Goal: Browse casually

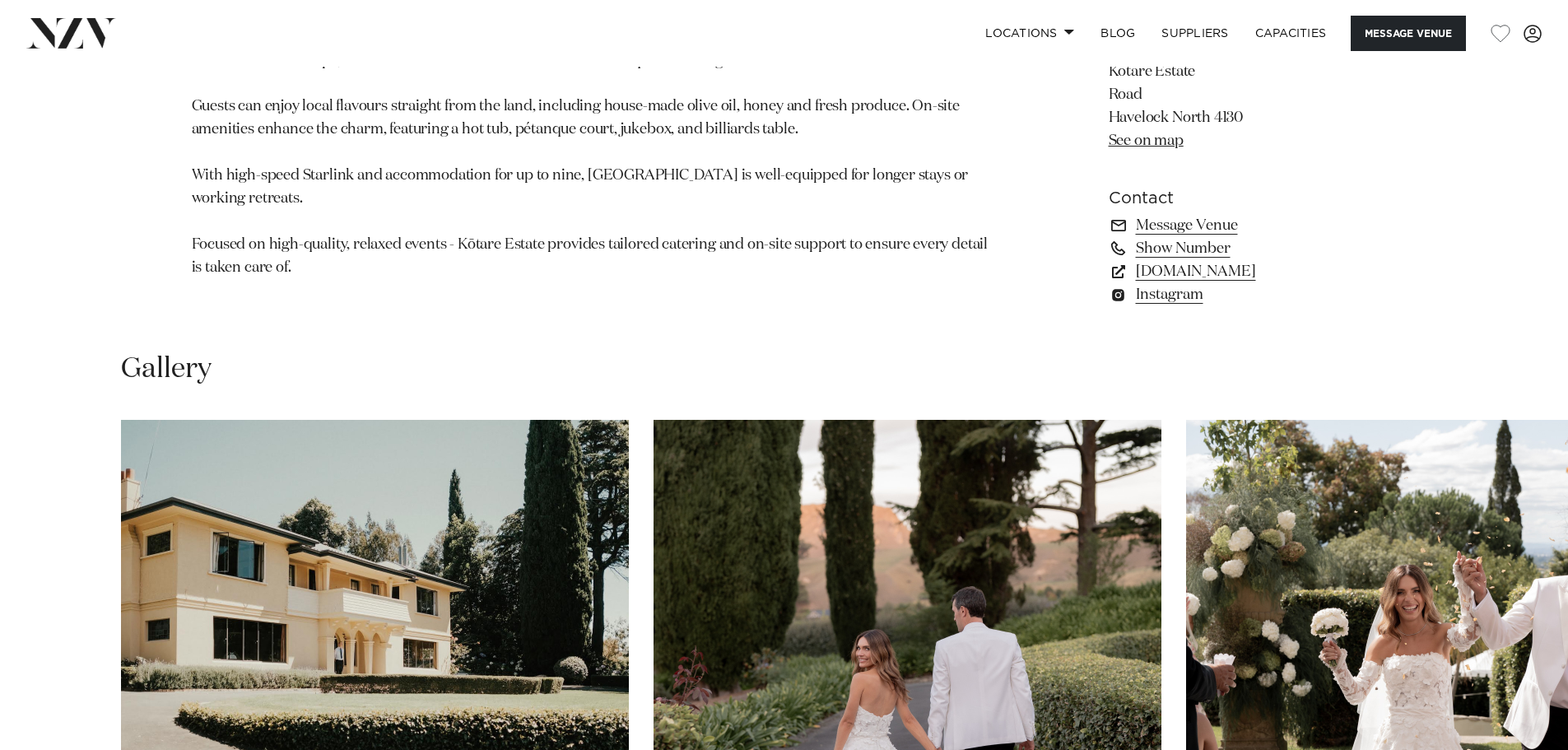
scroll to position [1481, 0]
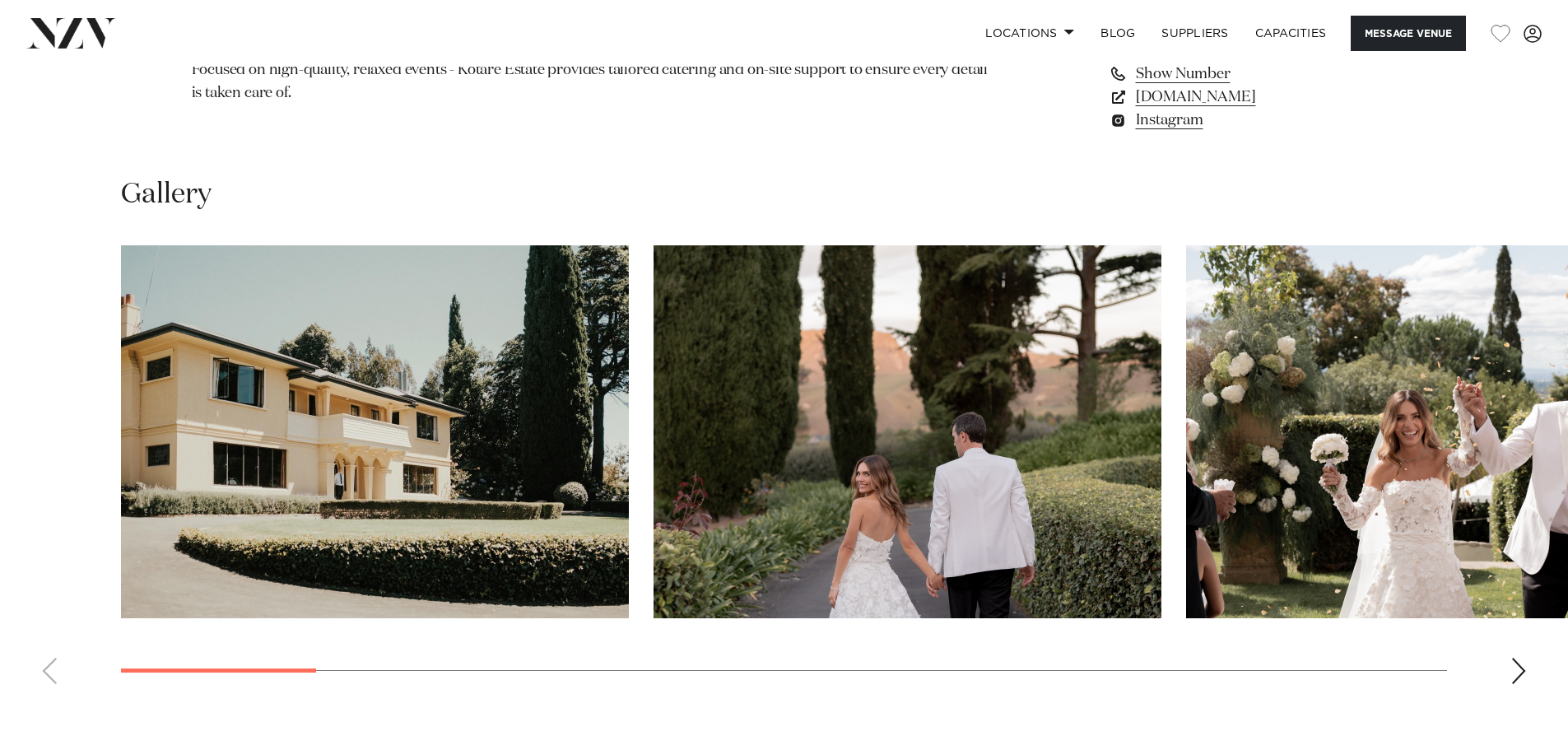
click at [1028, 446] on div "Next slide" at bounding box center [1519, 670] width 17 height 27
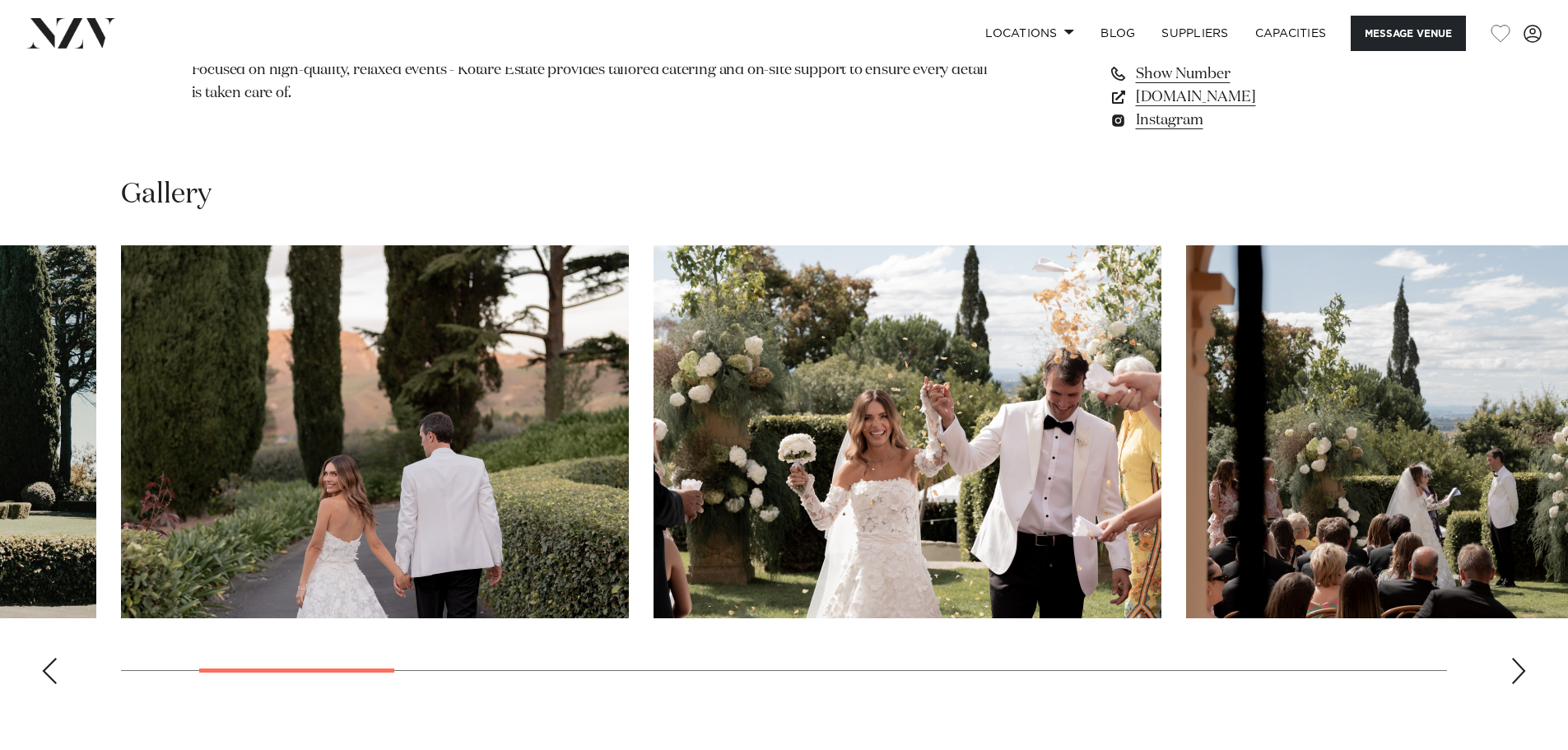
click at [1028, 446] on div "Next slide" at bounding box center [1519, 670] width 17 height 27
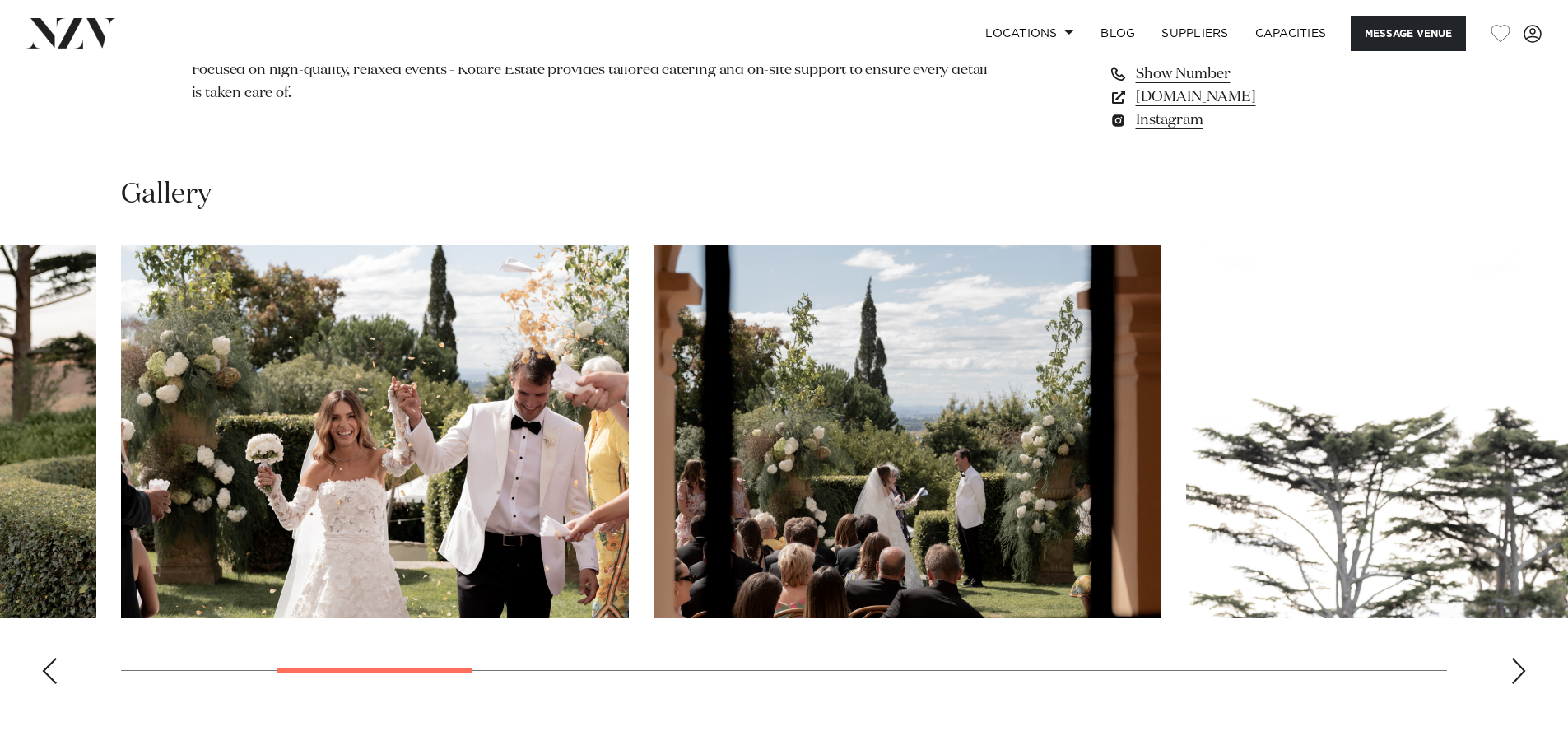
click at [1028, 446] on div "Next slide" at bounding box center [1519, 670] width 17 height 27
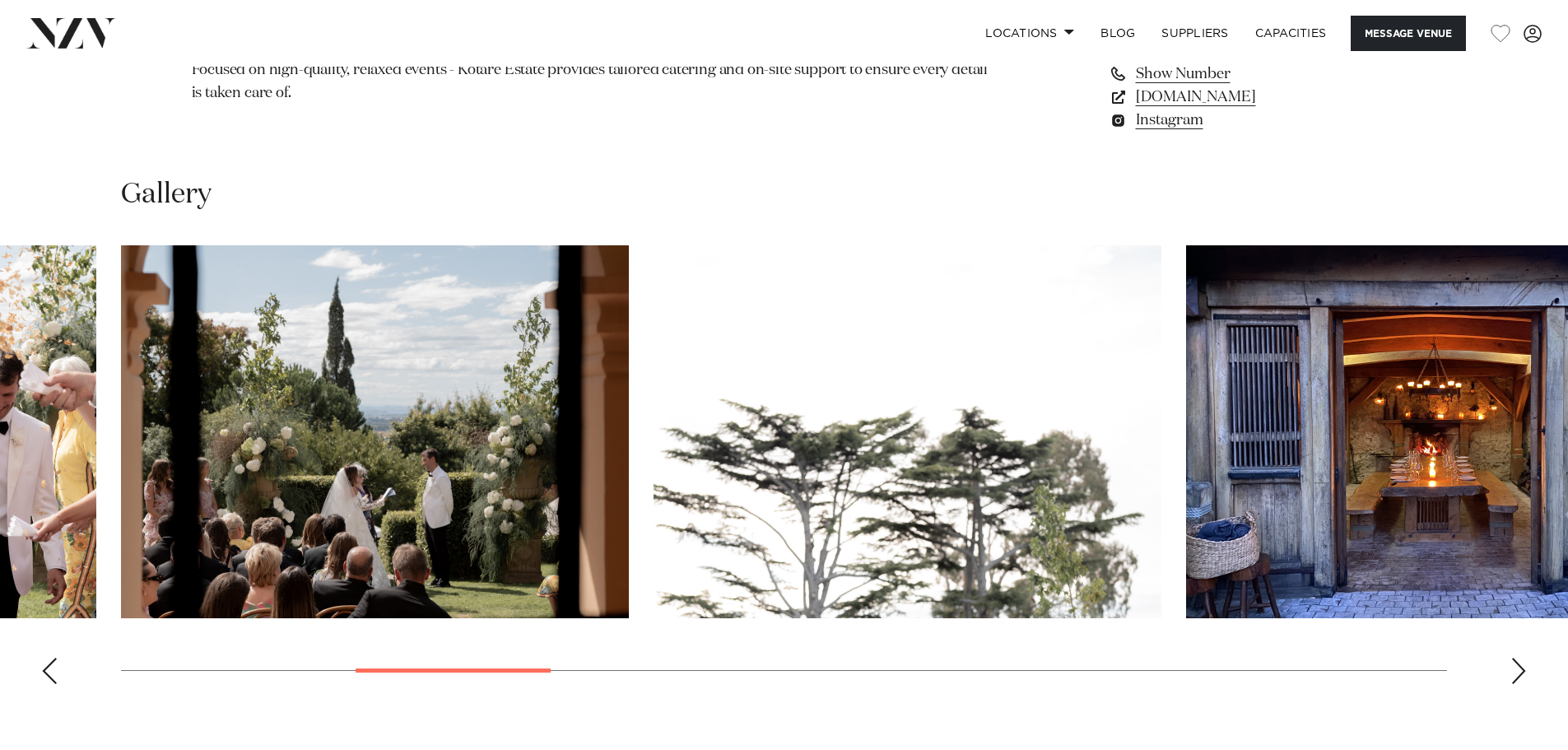
click at [1028, 446] on div "Next slide" at bounding box center [1519, 670] width 17 height 27
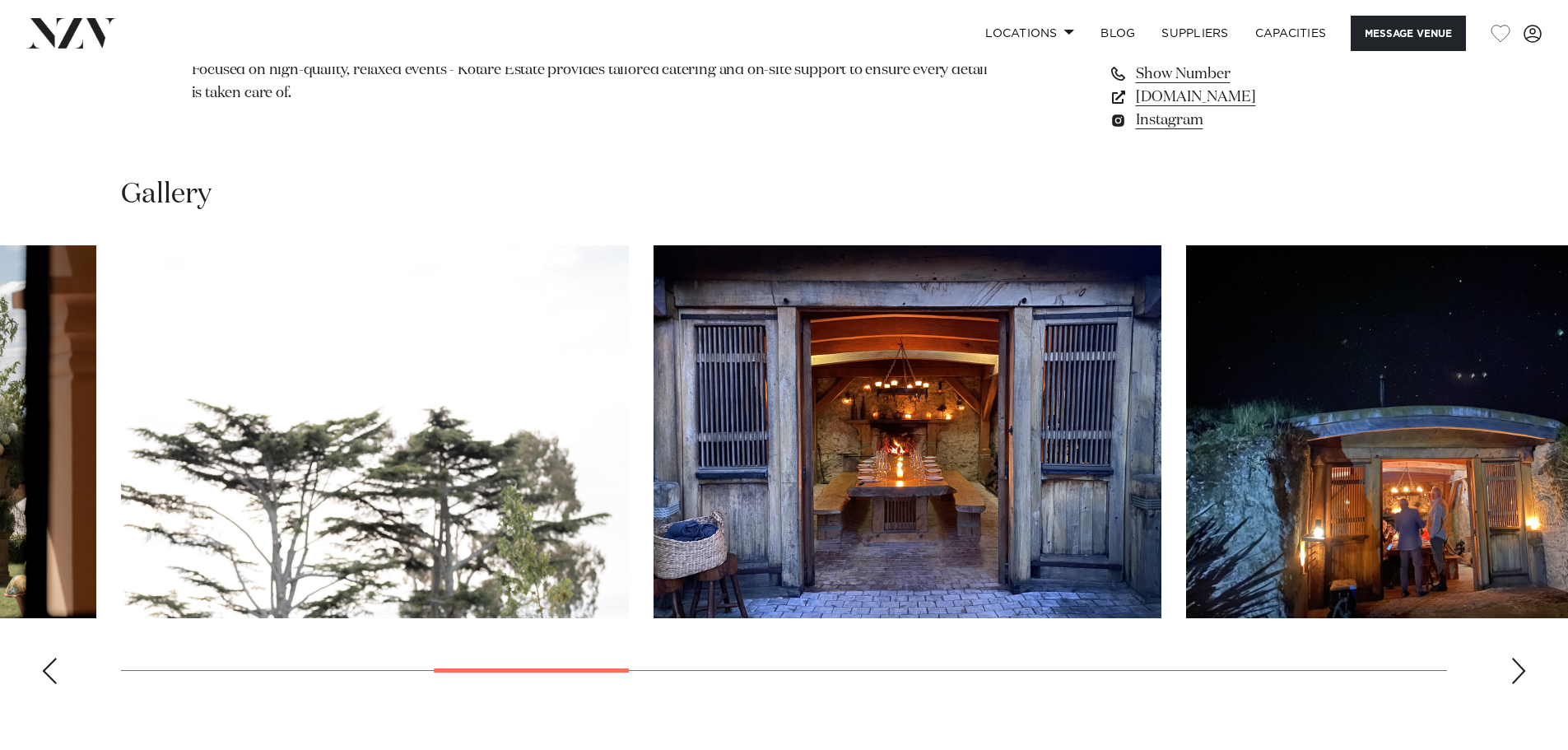
click at [1028, 446] on div "Next slide" at bounding box center [1519, 670] width 17 height 27
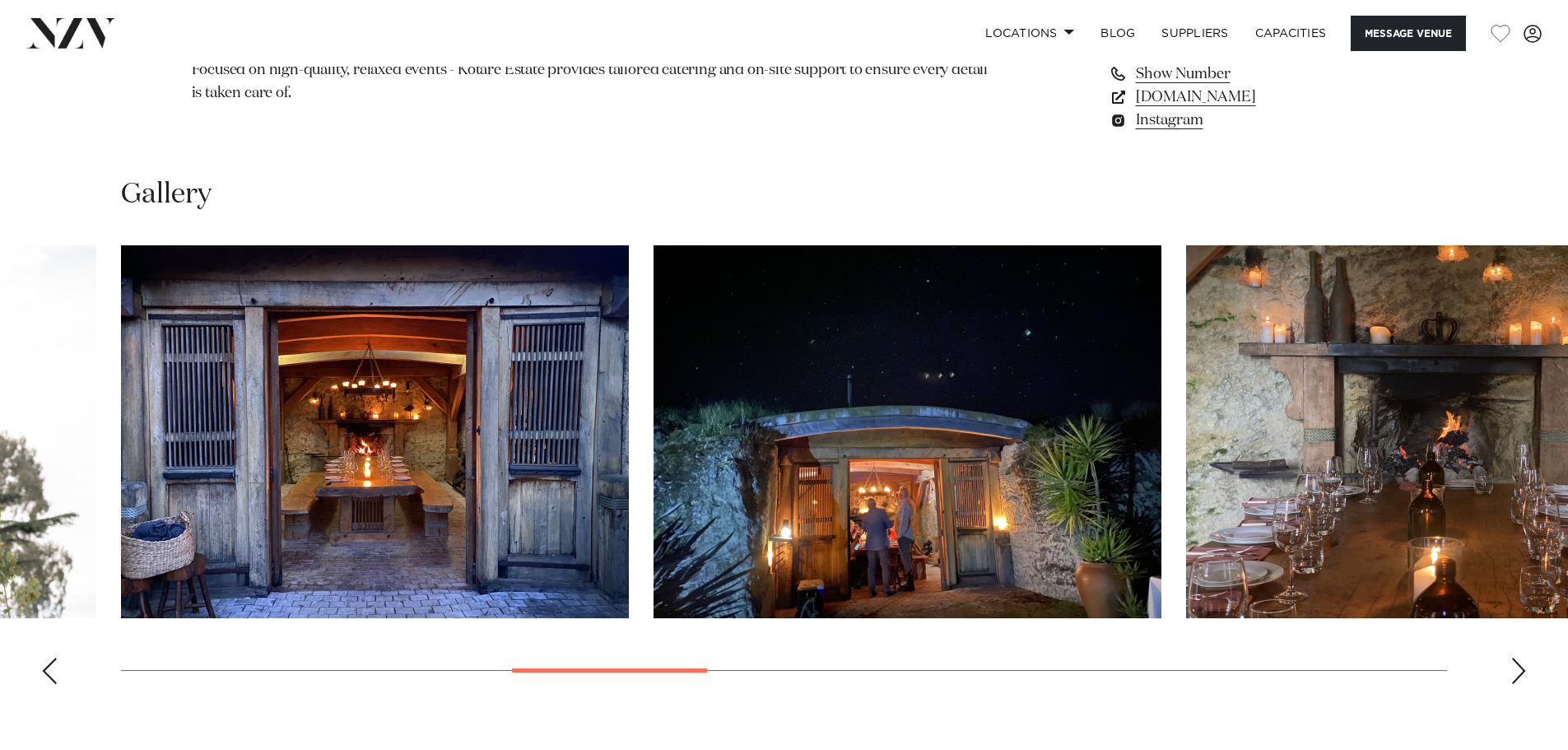
click at [1028, 446] on div "Next slide" at bounding box center [1519, 670] width 17 height 27
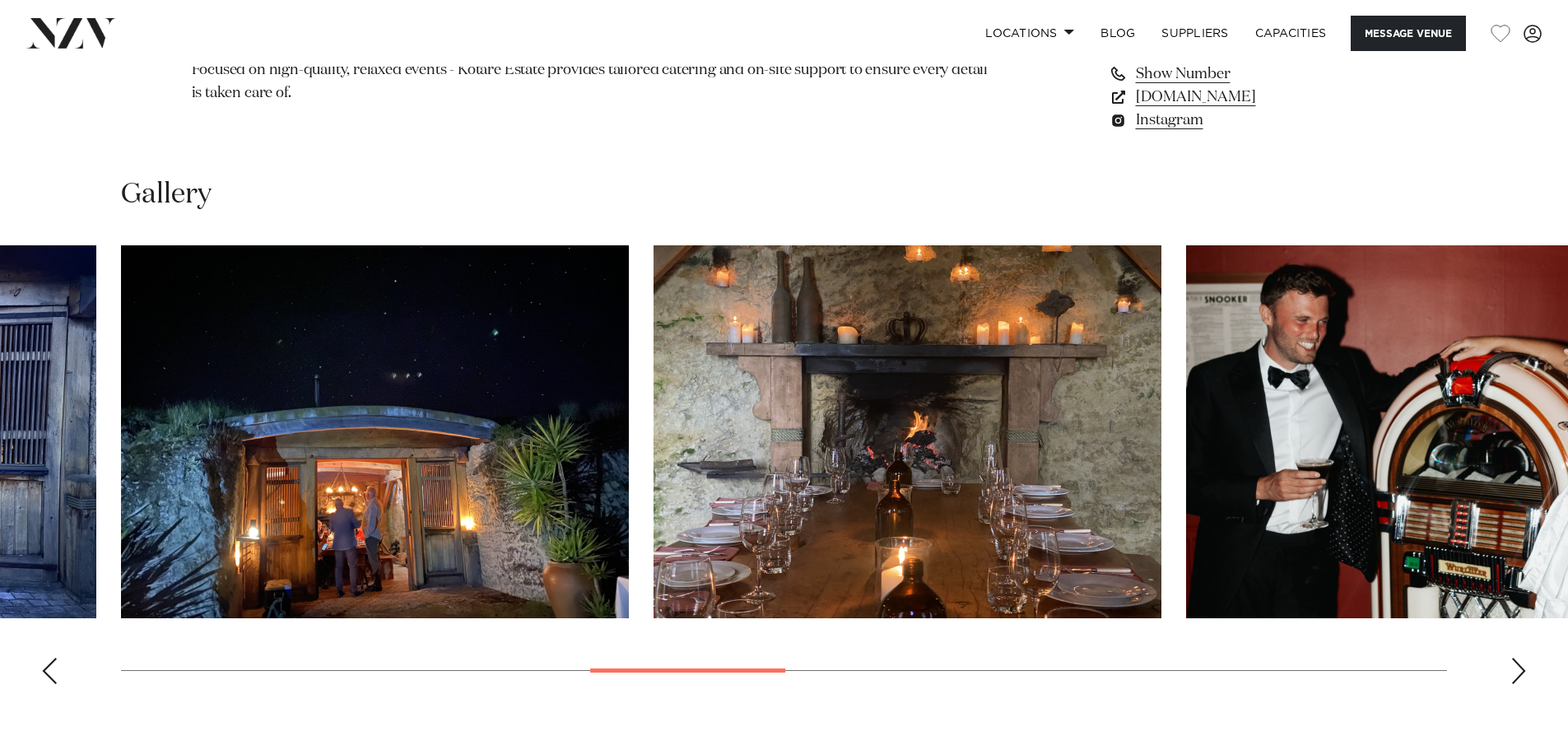
click at [1028, 446] on div "Next slide" at bounding box center [1519, 670] width 17 height 27
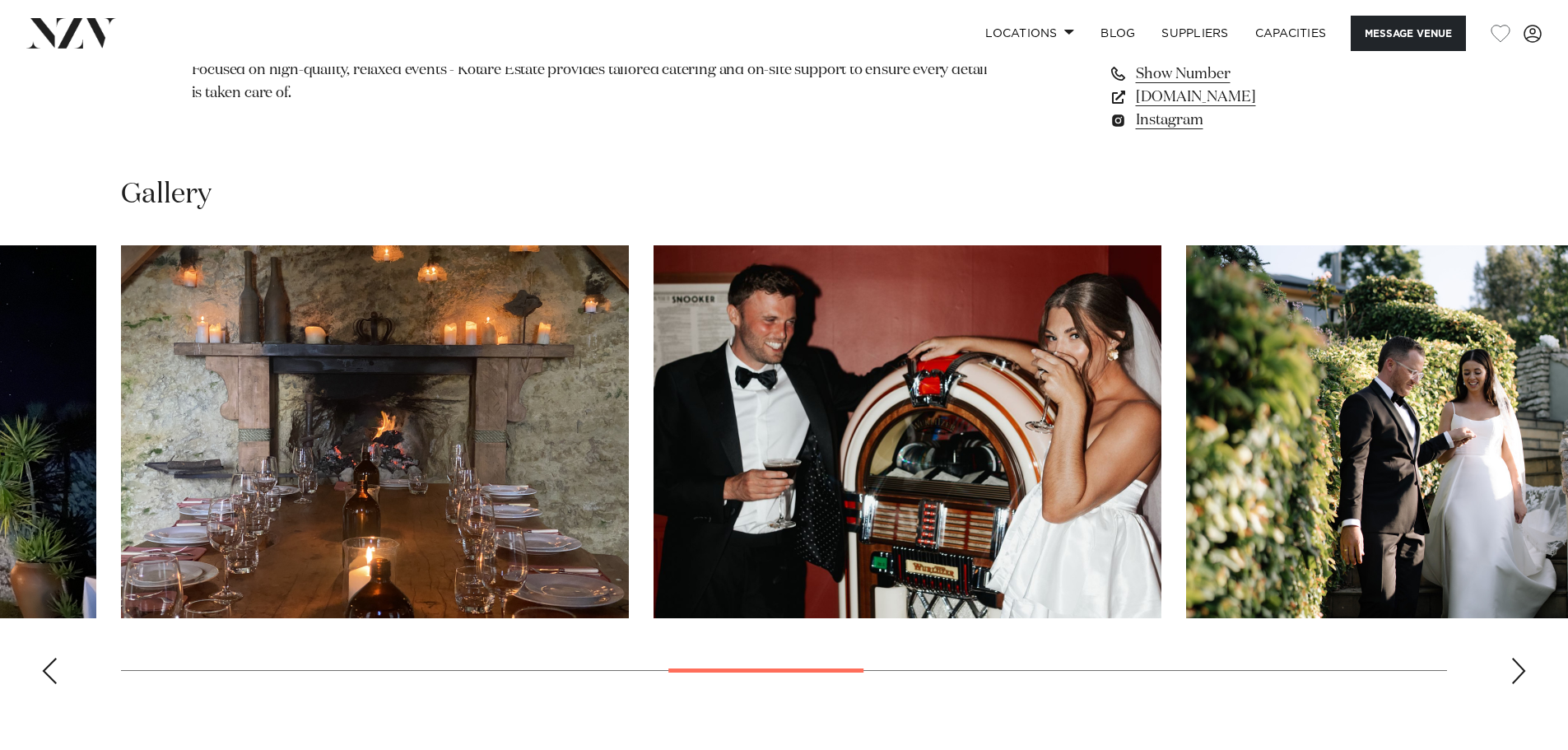
click at [1028, 446] on div "Next slide" at bounding box center [1519, 670] width 17 height 27
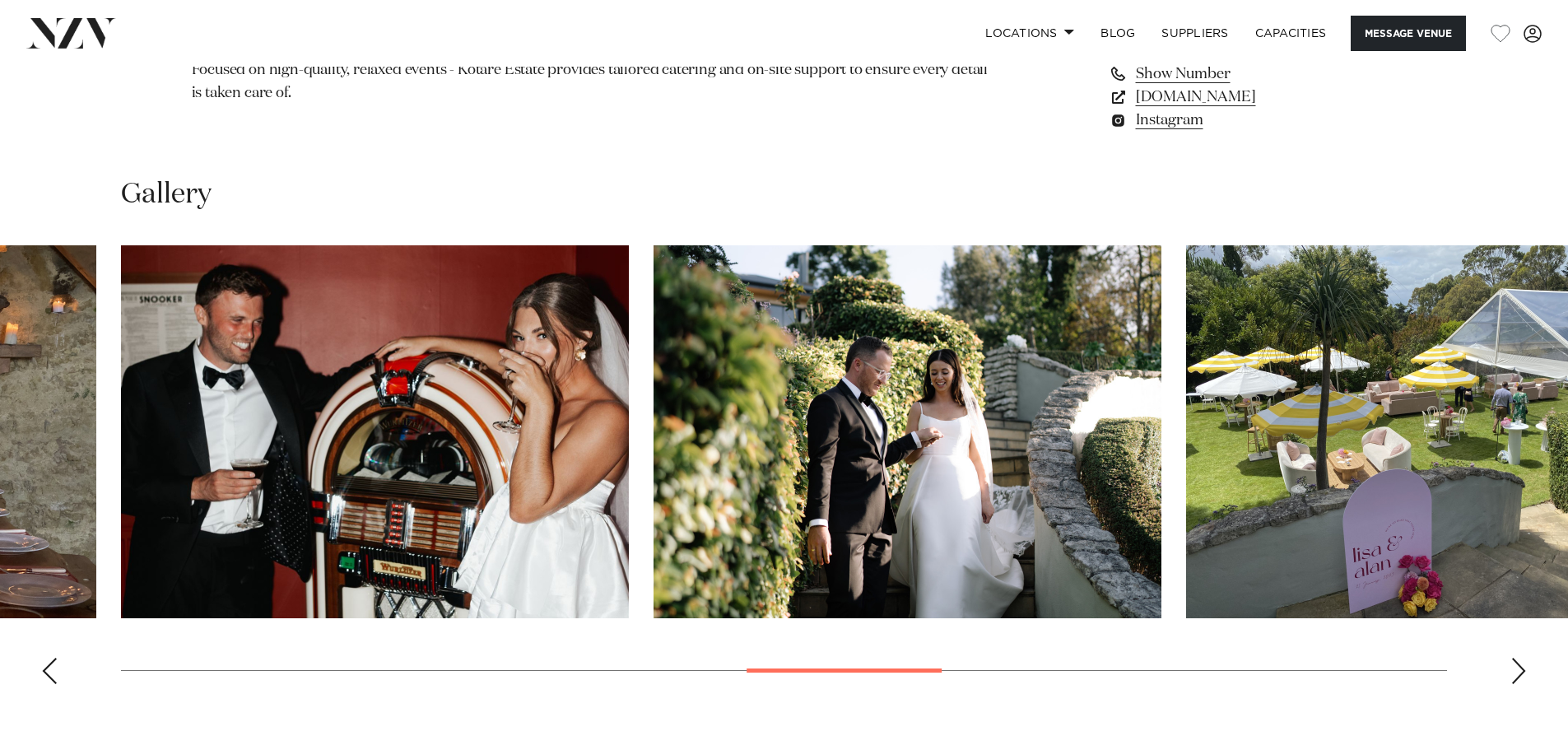
click at [1028, 446] on div "Next slide" at bounding box center [1519, 670] width 17 height 27
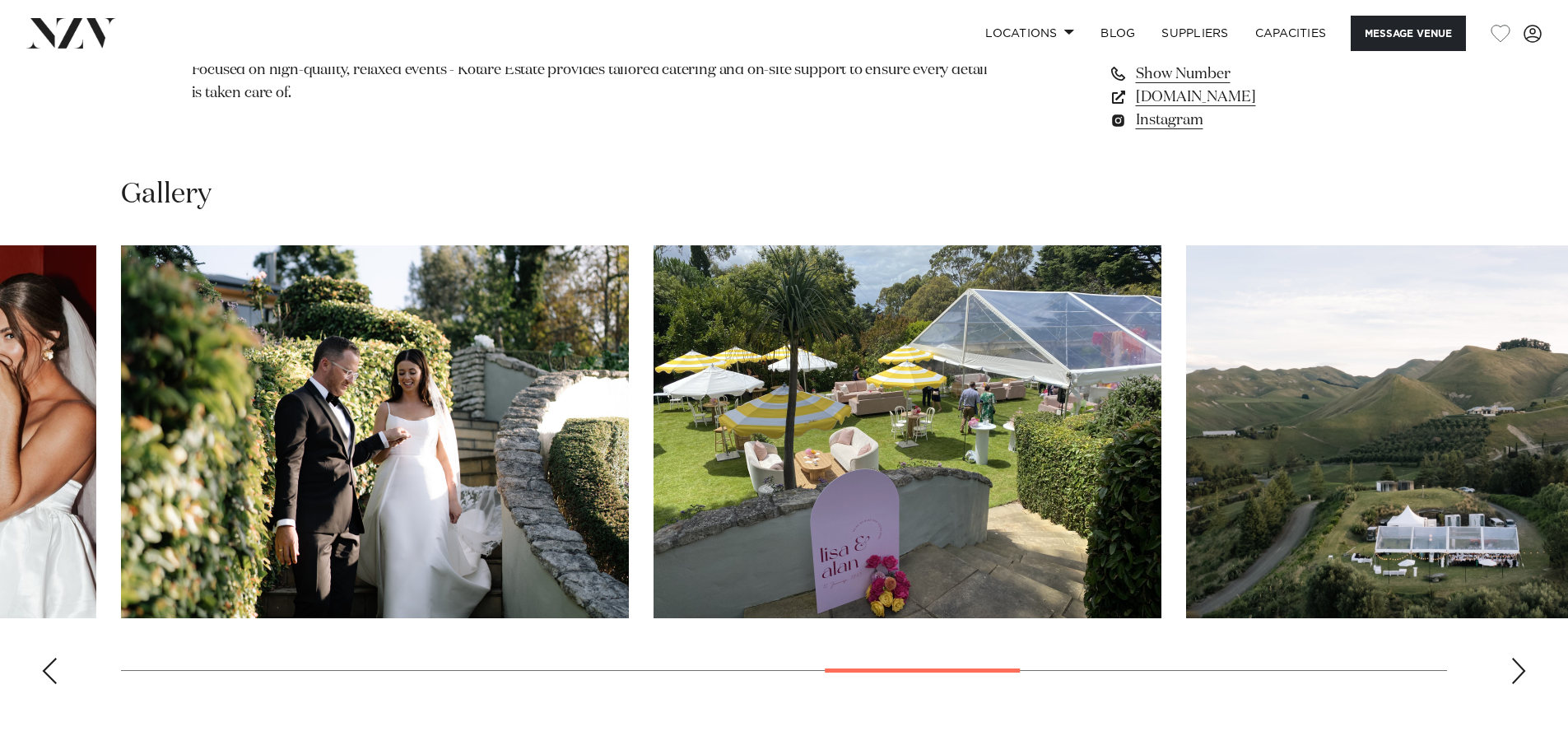
click at [1028, 446] on div "Next slide" at bounding box center [1519, 670] width 17 height 27
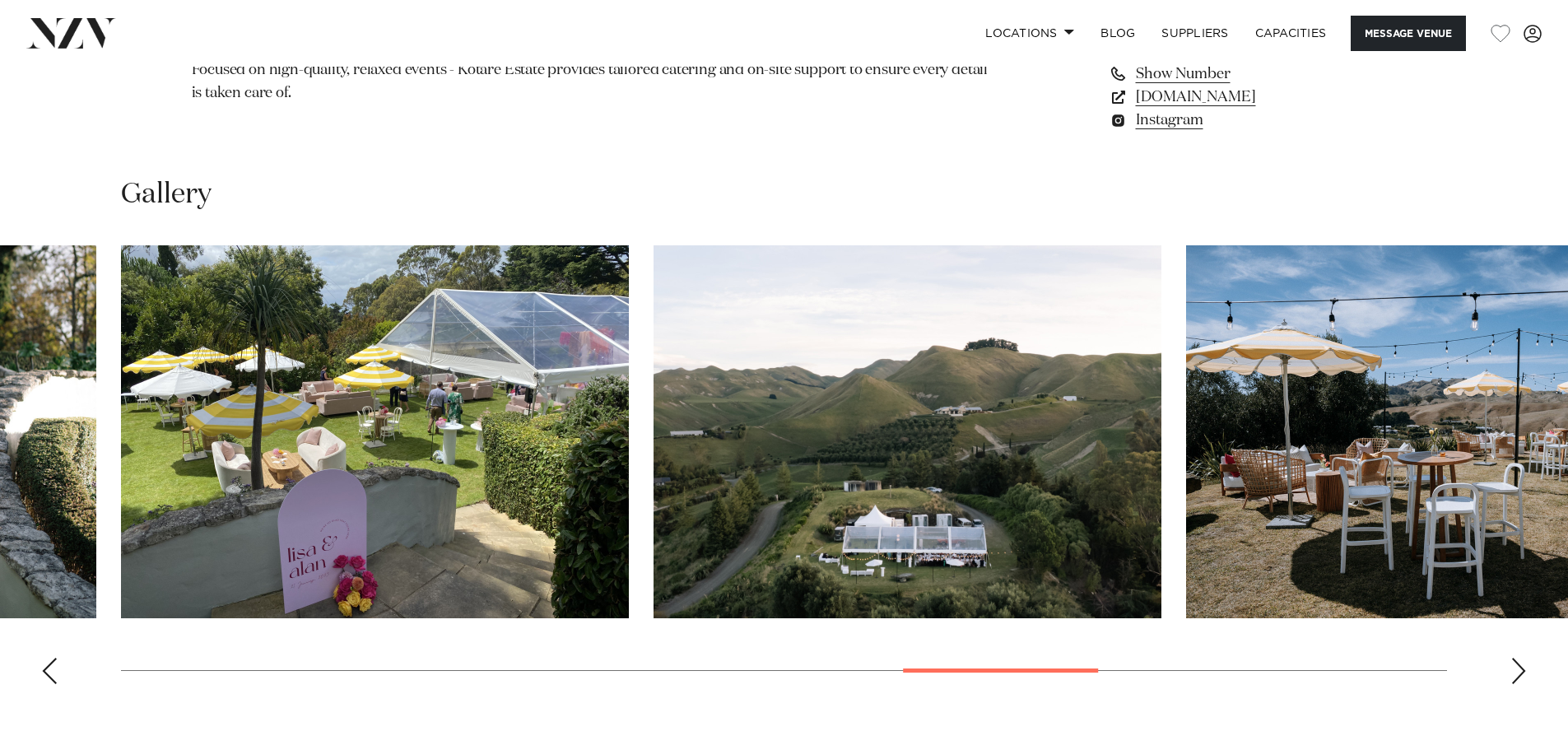
click at [1028, 446] on div "Next slide" at bounding box center [1519, 670] width 17 height 27
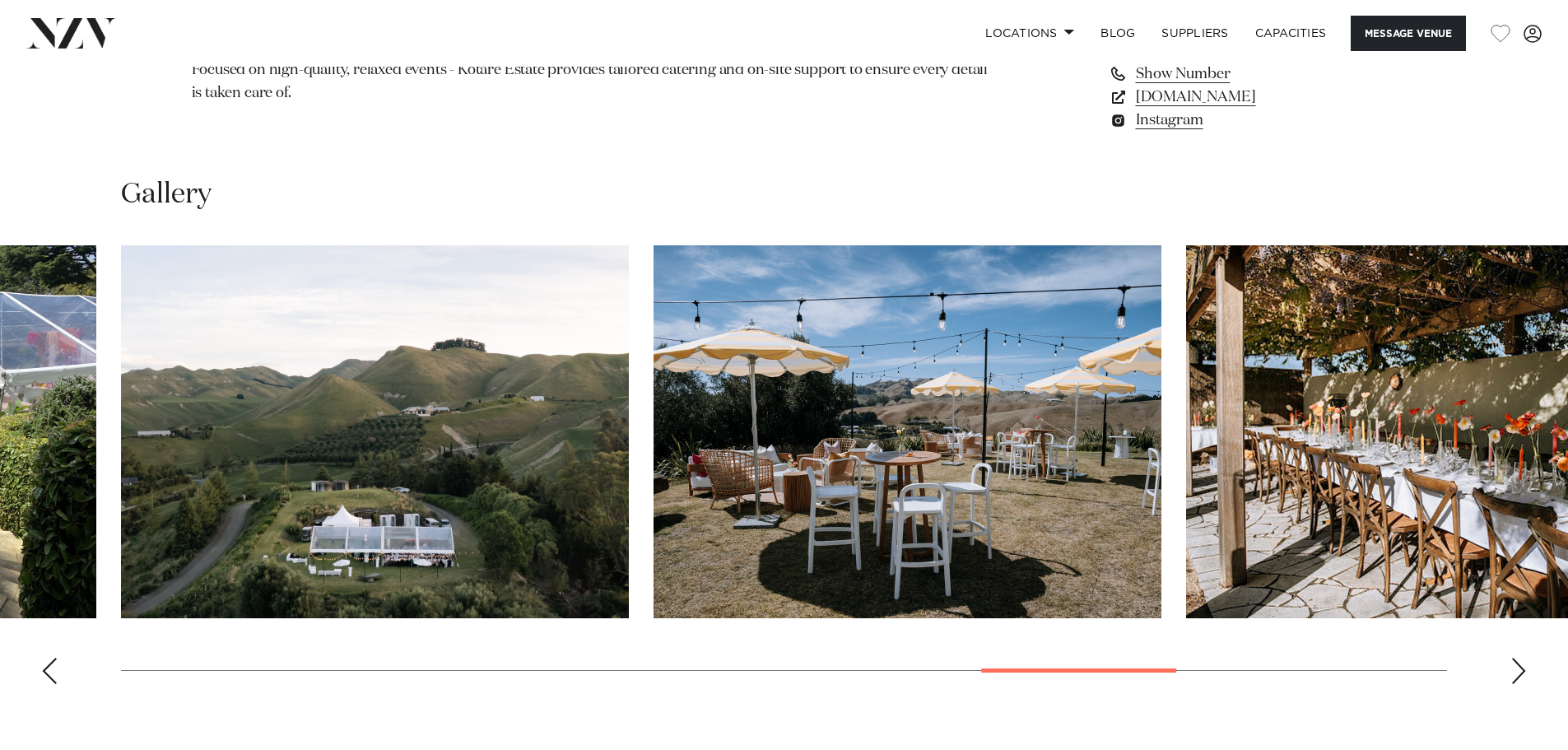
click at [1028, 446] on div "Next slide" at bounding box center [1519, 670] width 17 height 27
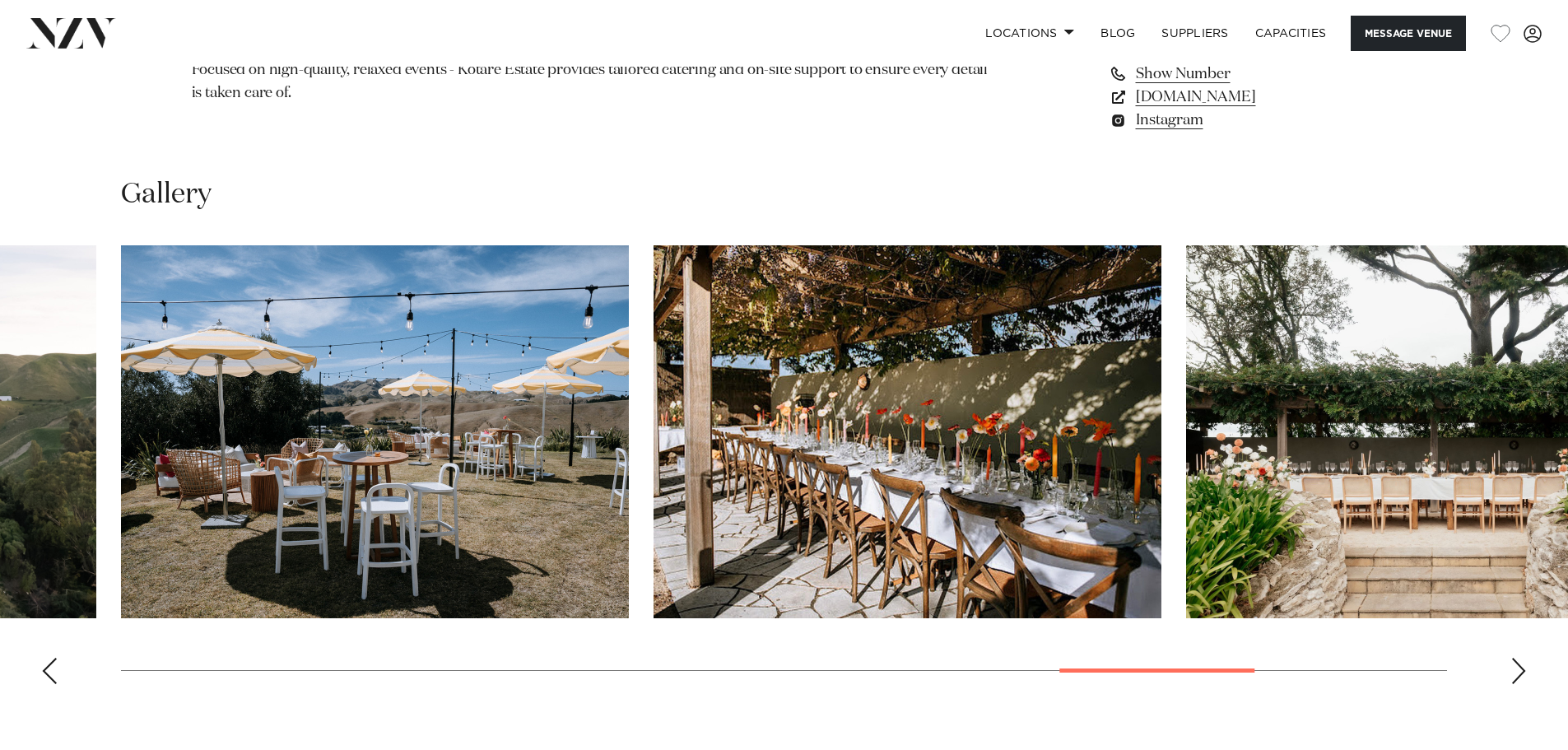
click at [1028, 446] on div "Next slide" at bounding box center [1519, 670] width 17 height 27
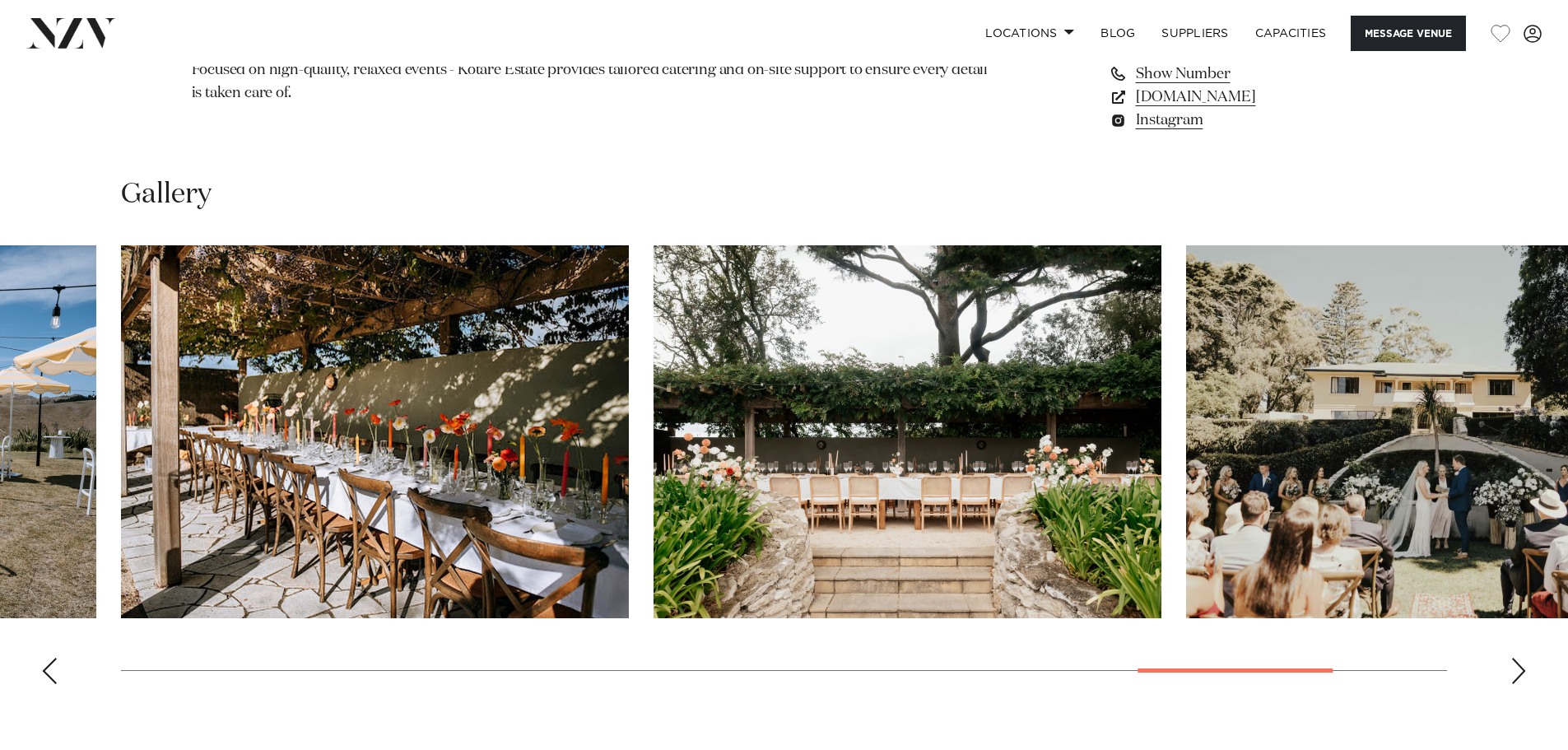
click at [1028, 446] on div "Next slide" at bounding box center [1519, 670] width 17 height 27
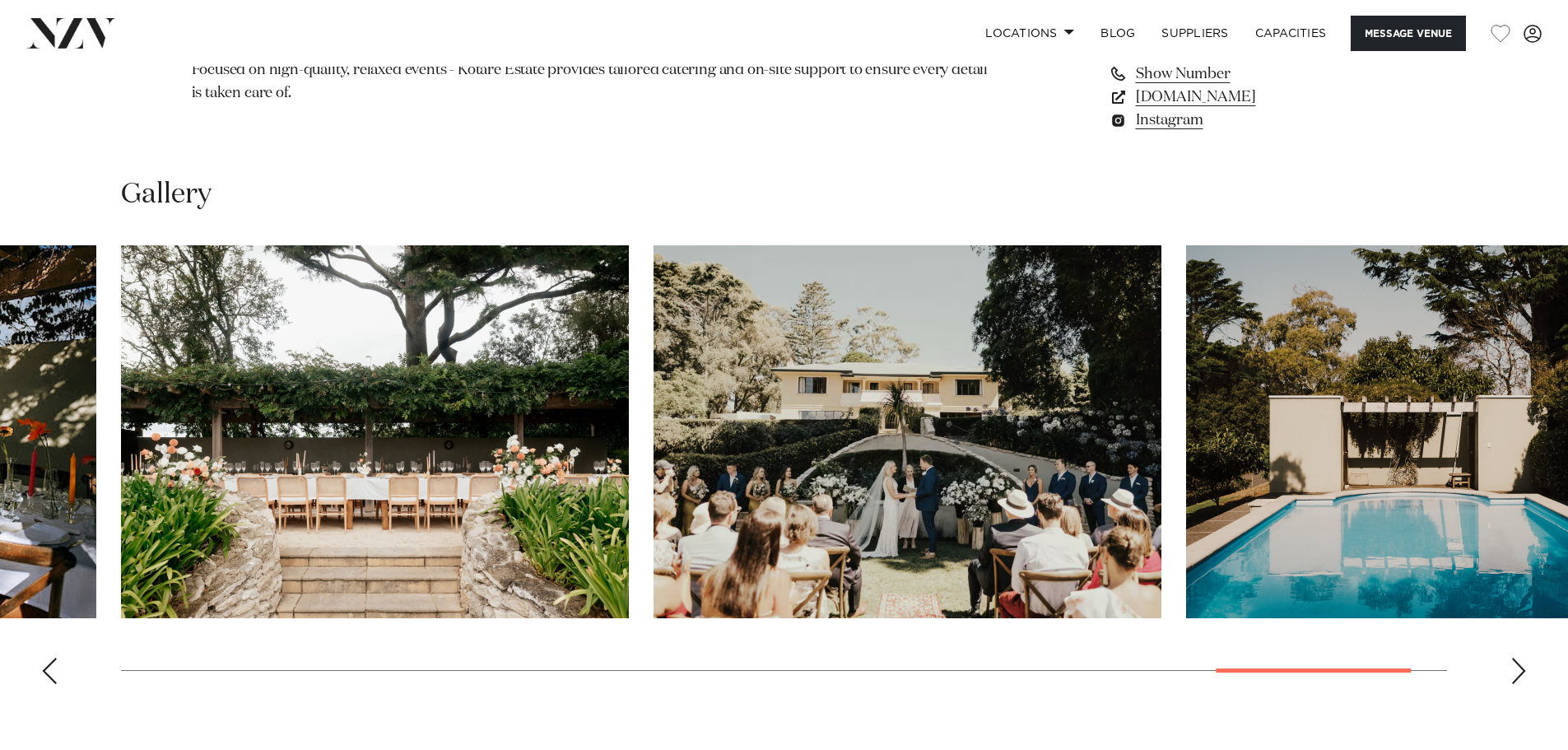
click at [1028, 446] on div "Next slide" at bounding box center [1519, 670] width 17 height 27
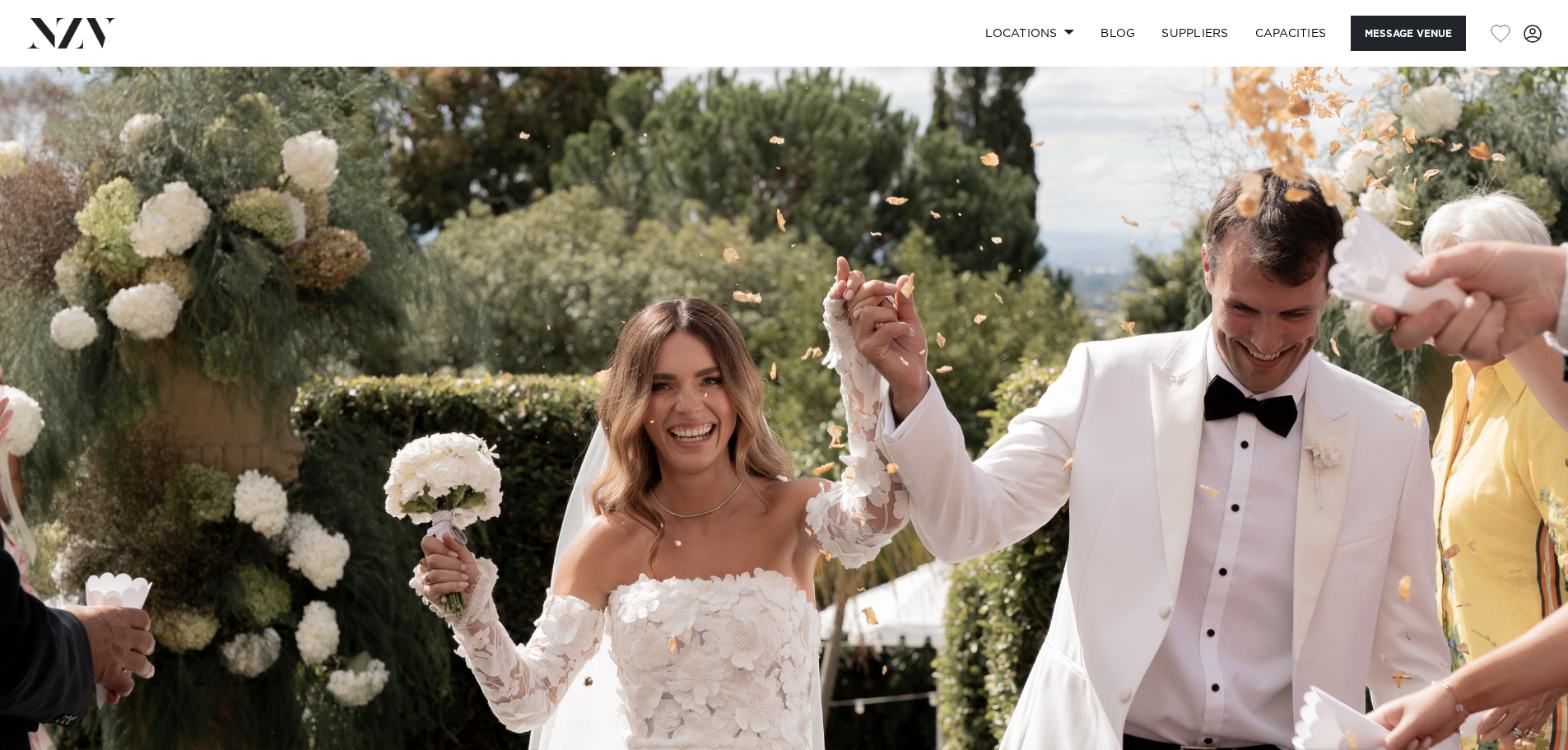
scroll to position [0, 0]
